Goal: Transaction & Acquisition: Purchase product/service

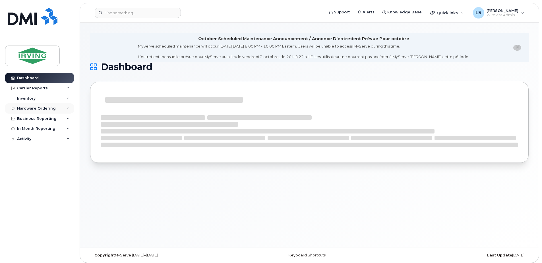
click at [41, 107] on div "Hardware Ordering" at bounding box center [36, 108] width 39 height 5
click at [30, 128] on div "Orders" at bounding box center [27, 129] width 14 height 5
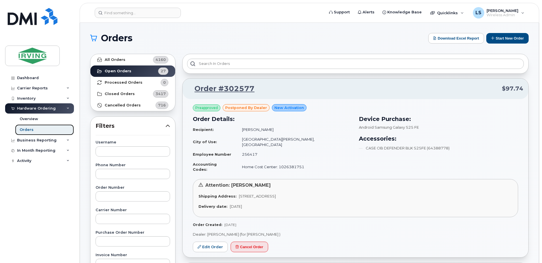
click at [24, 130] on div "Orders" at bounding box center [27, 129] width 14 height 5
click at [506, 41] on button "Start New Order" at bounding box center [507, 38] width 42 height 11
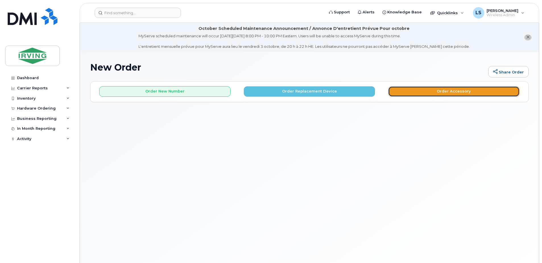
click at [422, 91] on button "Order Accessory" at bounding box center [453, 91] width 131 height 11
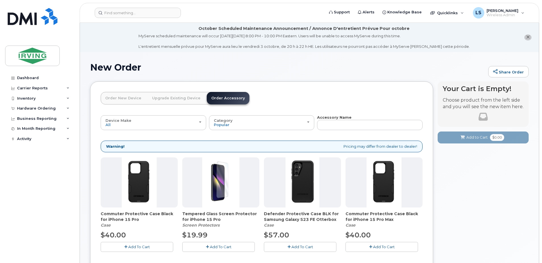
scroll to position [190, 0]
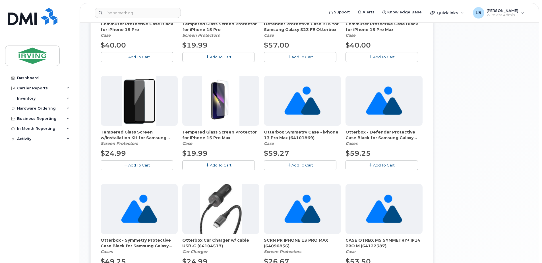
click at [161, 137] on span "Tempered Glass Screen w/Installation Kit for Samsung Galaxy S23 FE" at bounding box center [139, 134] width 77 height 11
click at [142, 141] on div "Tempered Glass Screen w/Installation Kit for Samsung Galaxy S23 FE Screen Prote…" at bounding box center [139, 137] width 77 height 17
click at [137, 136] on span "Tempered Glass Screen w/Installation Kit for Samsung Galaxy S23 FE" at bounding box center [139, 134] width 77 height 11
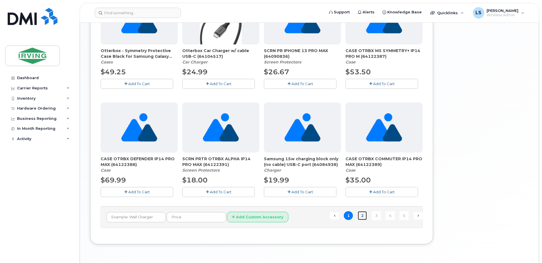
click at [362, 215] on link "2" at bounding box center [362, 215] width 9 height 9
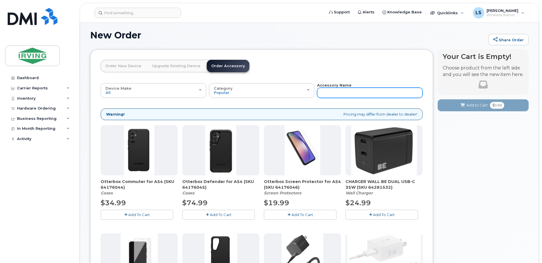
click at [368, 92] on input "text" at bounding box center [369, 93] width 105 height 10
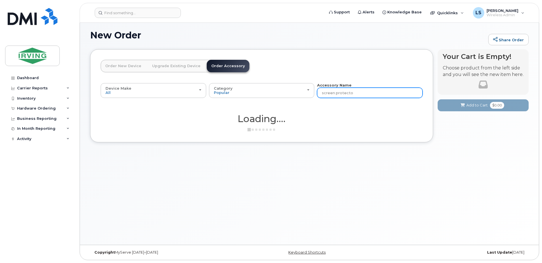
type input "screen protector"
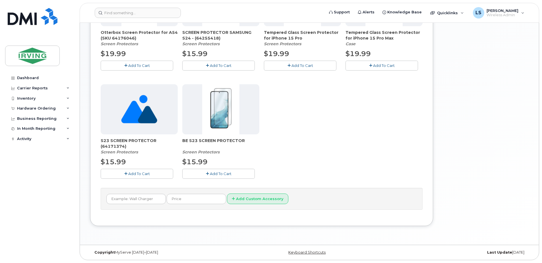
scroll to position [0, 0]
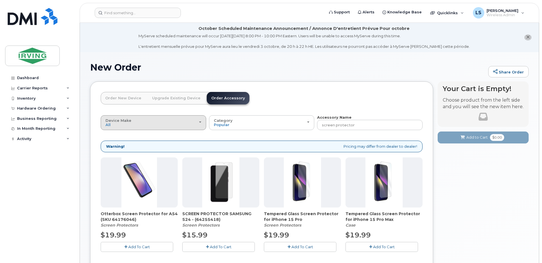
click at [201, 122] on button "Device Make All Android Cell Phone iPhone" at bounding box center [153, 122] width 105 height 15
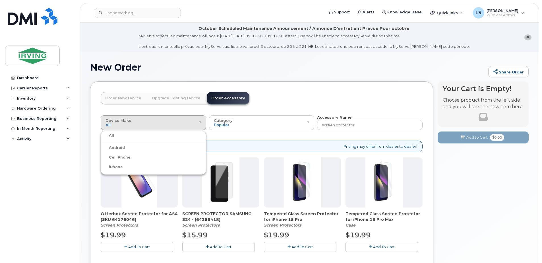
click at [115, 144] on label "Android" at bounding box center [113, 147] width 23 height 7
click at [0, 0] on input "Android" at bounding box center [0, 0] width 0 height 0
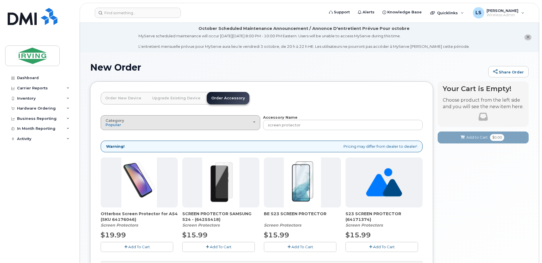
click at [255, 121] on div "Category Popular" at bounding box center [180, 122] width 150 height 9
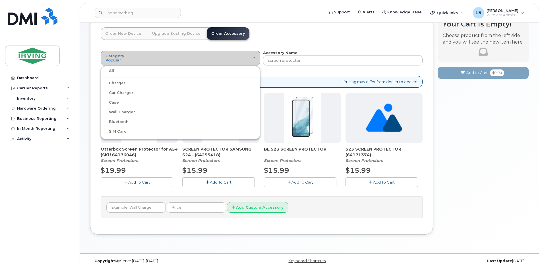
scroll to position [73, 0]
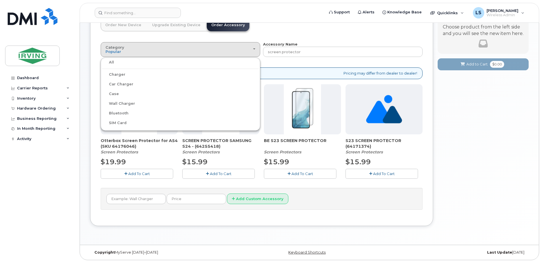
click at [355, 213] on div "Category Popular All Charger Car Charger Case Wall Charger Bluetooth SIM Card A…" at bounding box center [262, 128] width 322 height 174
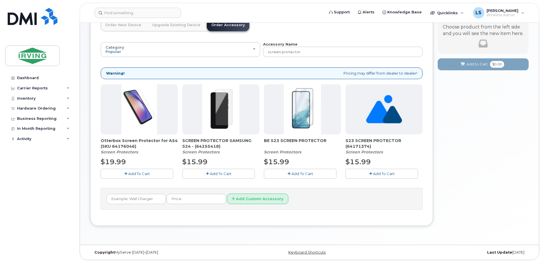
scroll to position [0, 0]
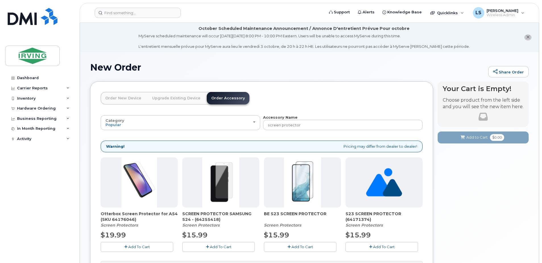
click at [125, 98] on link "Order New Device" at bounding box center [123, 98] width 45 height 13
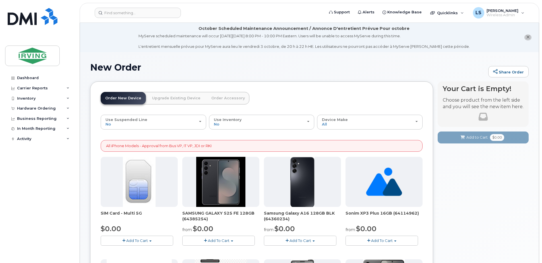
click at [219, 237] on button "Add To Cart" at bounding box center [218, 240] width 72 height 10
click at [219, 252] on link "$0.00 - 3 year term – Voice & Data(128gb)" at bounding box center [229, 250] width 90 height 7
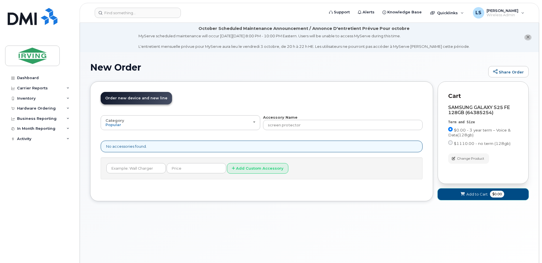
click at [468, 196] on span "Add to Cart" at bounding box center [476, 193] width 21 height 5
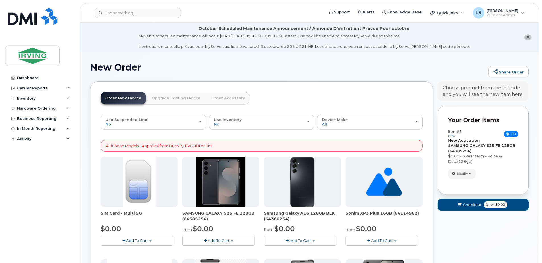
click at [472, 205] on span "Checkout" at bounding box center [472, 204] width 18 height 5
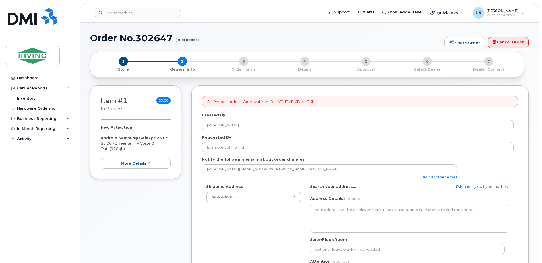
select select
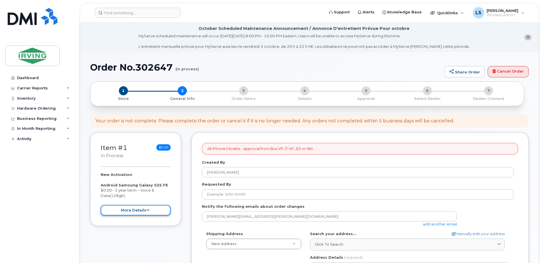
click at [138, 209] on button "more details" at bounding box center [136, 210] width 70 height 11
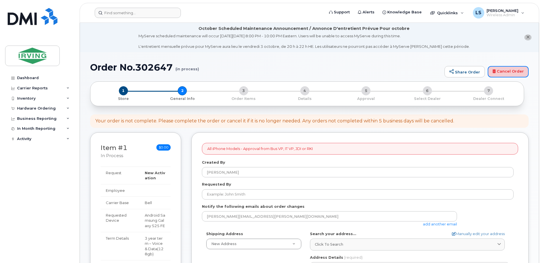
drag, startPoint x: 515, startPoint y: 72, endPoint x: 301, endPoint y: 17, distance: 220.9
click at [515, 72] on link "Cancel Order" at bounding box center [507, 71] width 41 height 11
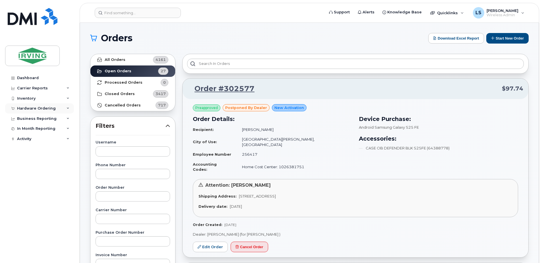
click at [67, 107] on icon at bounding box center [68, 108] width 3 height 3
click at [28, 128] on div "Orders" at bounding box center [27, 129] width 14 height 5
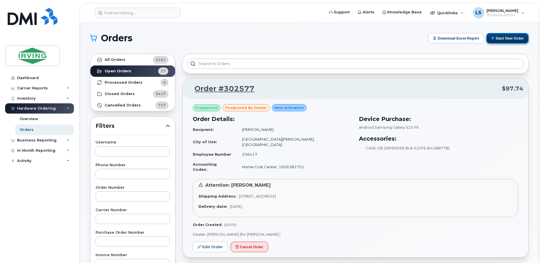
click at [509, 39] on button "Start New Order" at bounding box center [507, 38] width 42 height 11
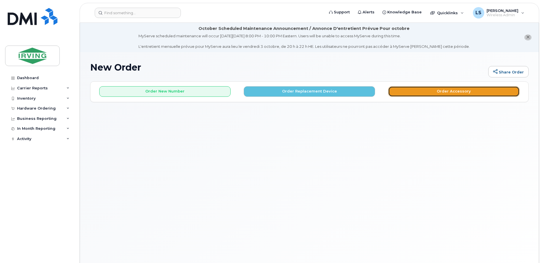
click at [466, 92] on button "Order Accessory" at bounding box center [453, 91] width 131 height 11
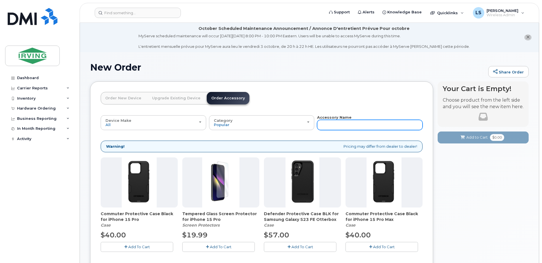
click at [374, 127] on input "text" at bounding box center [369, 125] width 105 height 10
type input "S"
click at [392, 126] on input "S" at bounding box center [369, 125] width 105 height 10
type input "screen protector"
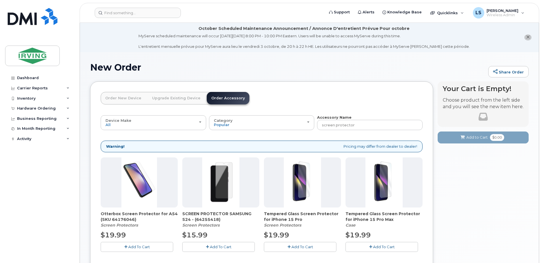
click at [528, 36] on icon "close notification" at bounding box center [528, 37] width 4 height 4
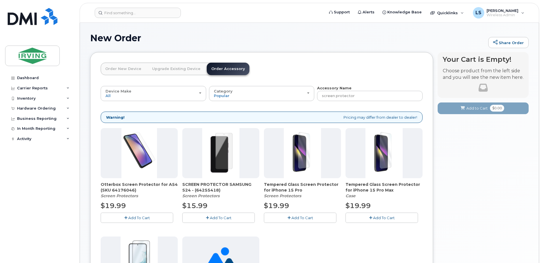
click at [540, 258] on body "Support Alerts Knowledge Base Quicklinks Suspend / Cancel Device Change SIM Car…" at bounding box center [271, 207] width 542 height 414
click at [201, 92] on button "Device Make All Android Cell Phone iPhone" at bounding box center [153, 93] width 105 height 15
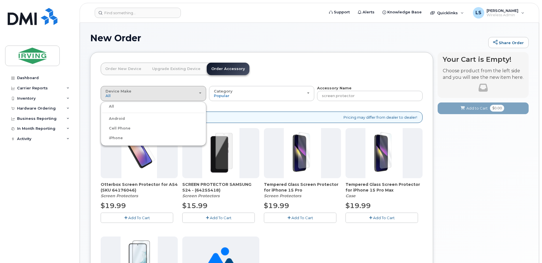
click at [116, 117] on label "Android" at bounding box center [113, 118] width 23 height 7
click at [0, 0] on input "Android" at bounding box center [0, 0] width 0 height 0
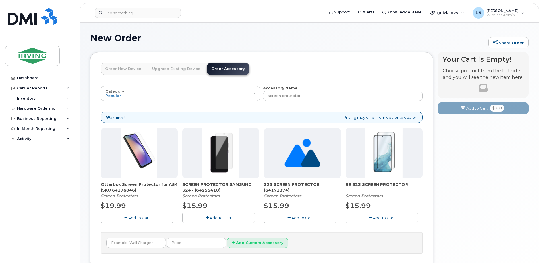
scroll to position [44, 0]
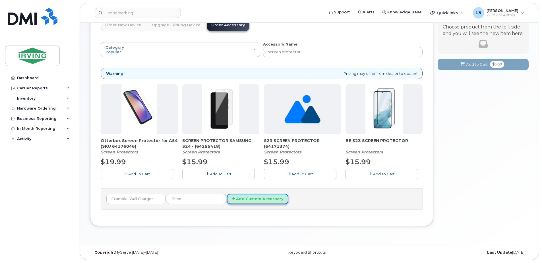
click at [243, 198] on button "Add Custom Accessory" at bounding box center [257, 199] width 61 height 11
click at [135, 199] on input "text" at bounding box center [135, 199] width 59 height 10
type input "s25 fe"
click at [227, 194] on button "Add Custom Accessory" at bounding box center [257, 199] width 61 height 11
drag, startPoint x: 135, startPoint y: 199, endPoint x: 31, endPoint y: 192, distance: 104.5
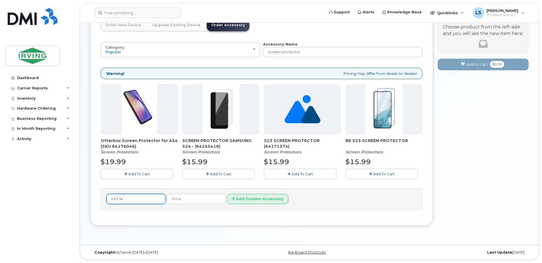
click at [80, 192] on div "Support Alerts Knowledge Base Quicklinks Suspend / Cancel Device Change SIM Car…" at bounding box center [309, 111] width 459 height 265
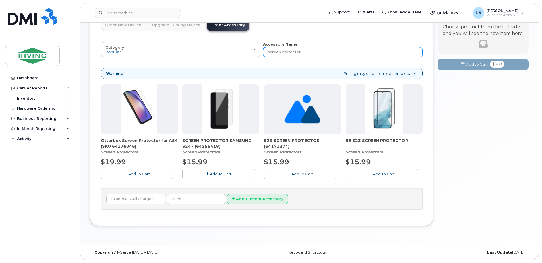
click at [312, 51] on input "screen protector" at bounding box center [342, 52] width 159 height 10
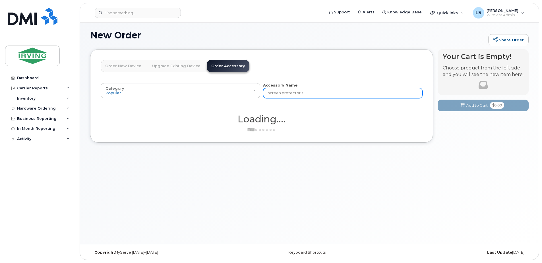
scroll to position [3, 0]
type input "screen protector s25 fe"
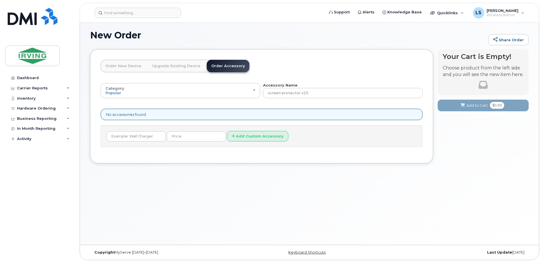
type input "screen protector s25 fe"
